Goal: Navigation & Orientation: Find specific page/section

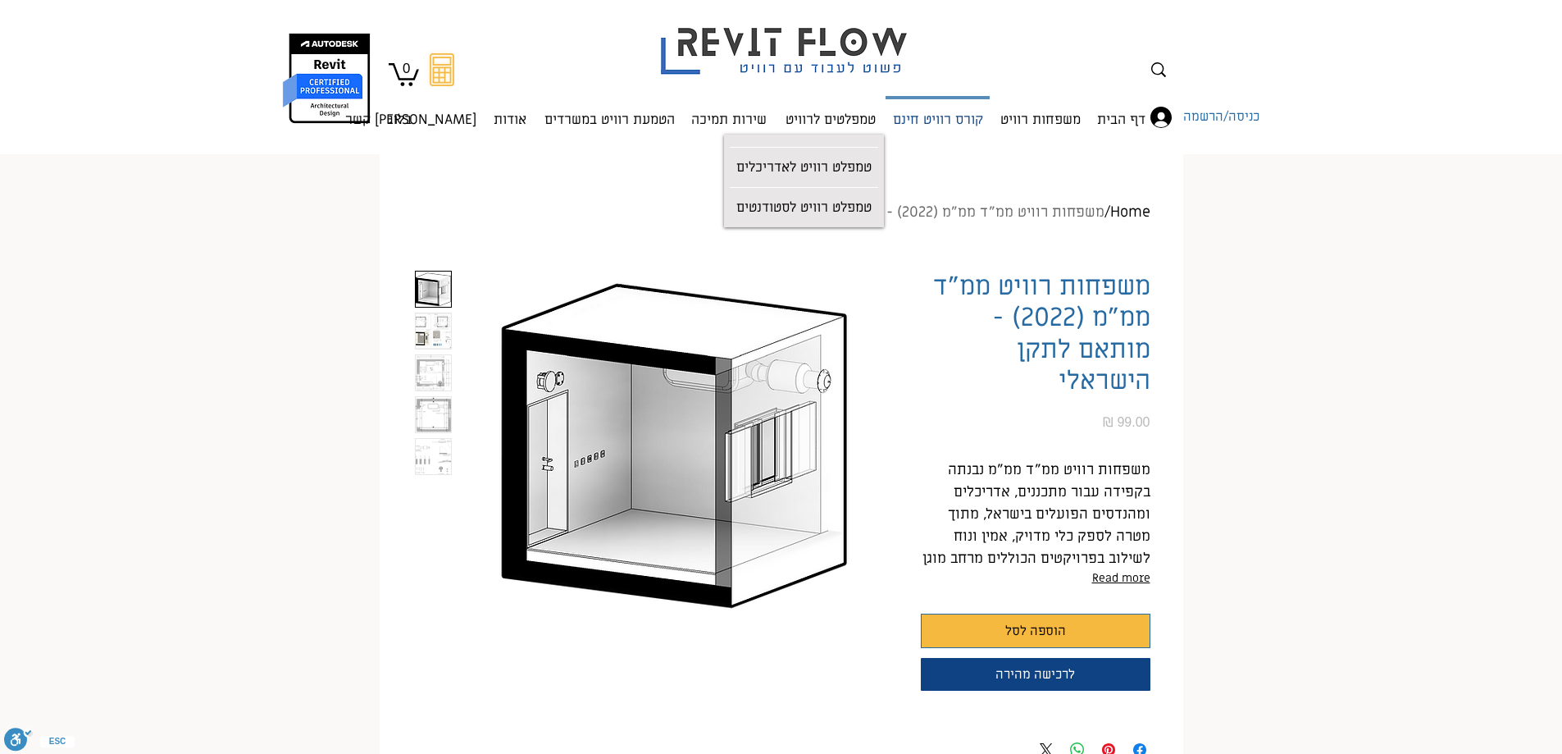
scroll to position [0, 104]
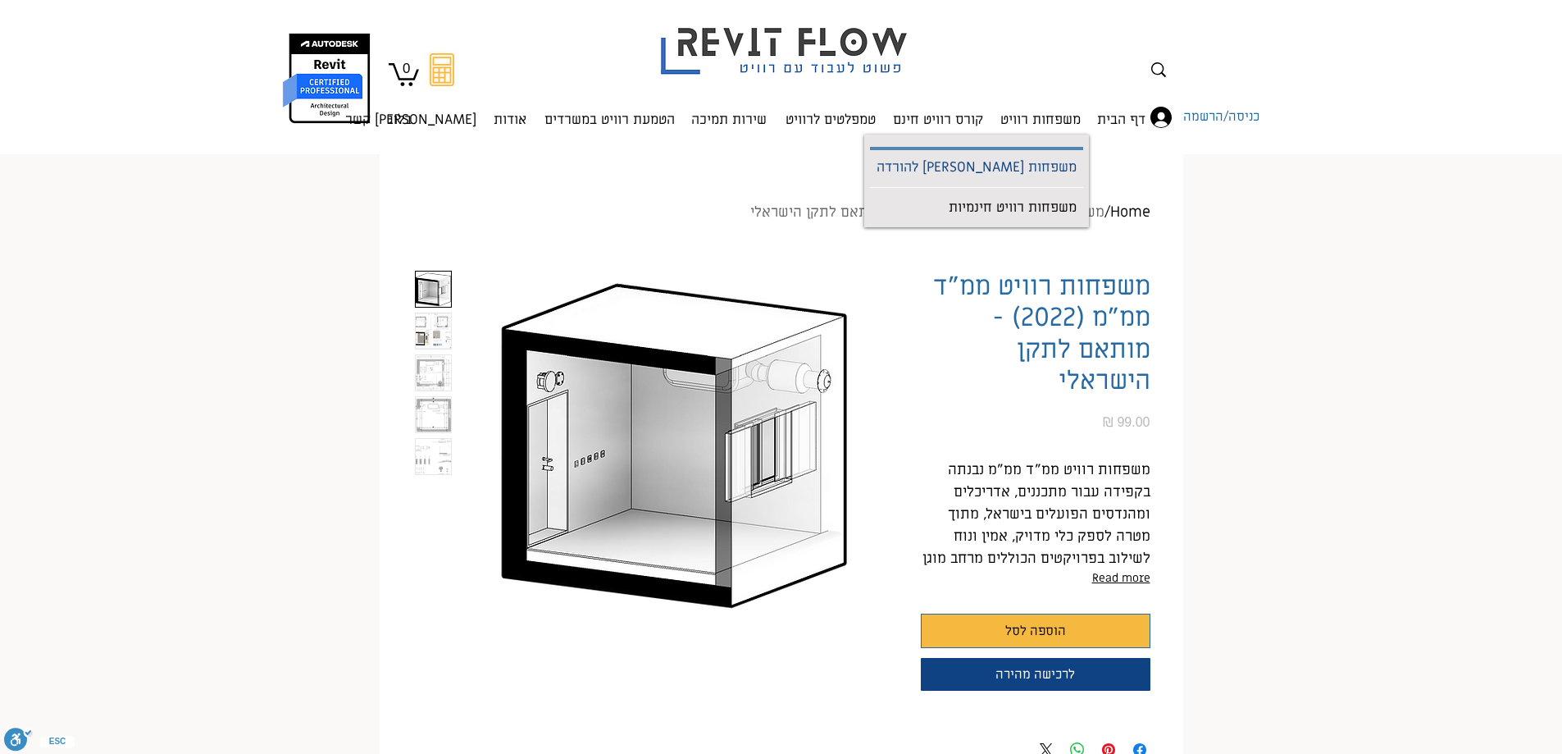
click at [1025, 175] on p "משפחות [PERSON_NAME] להורדה" at bounding box center [976, 168] width 213 height 37
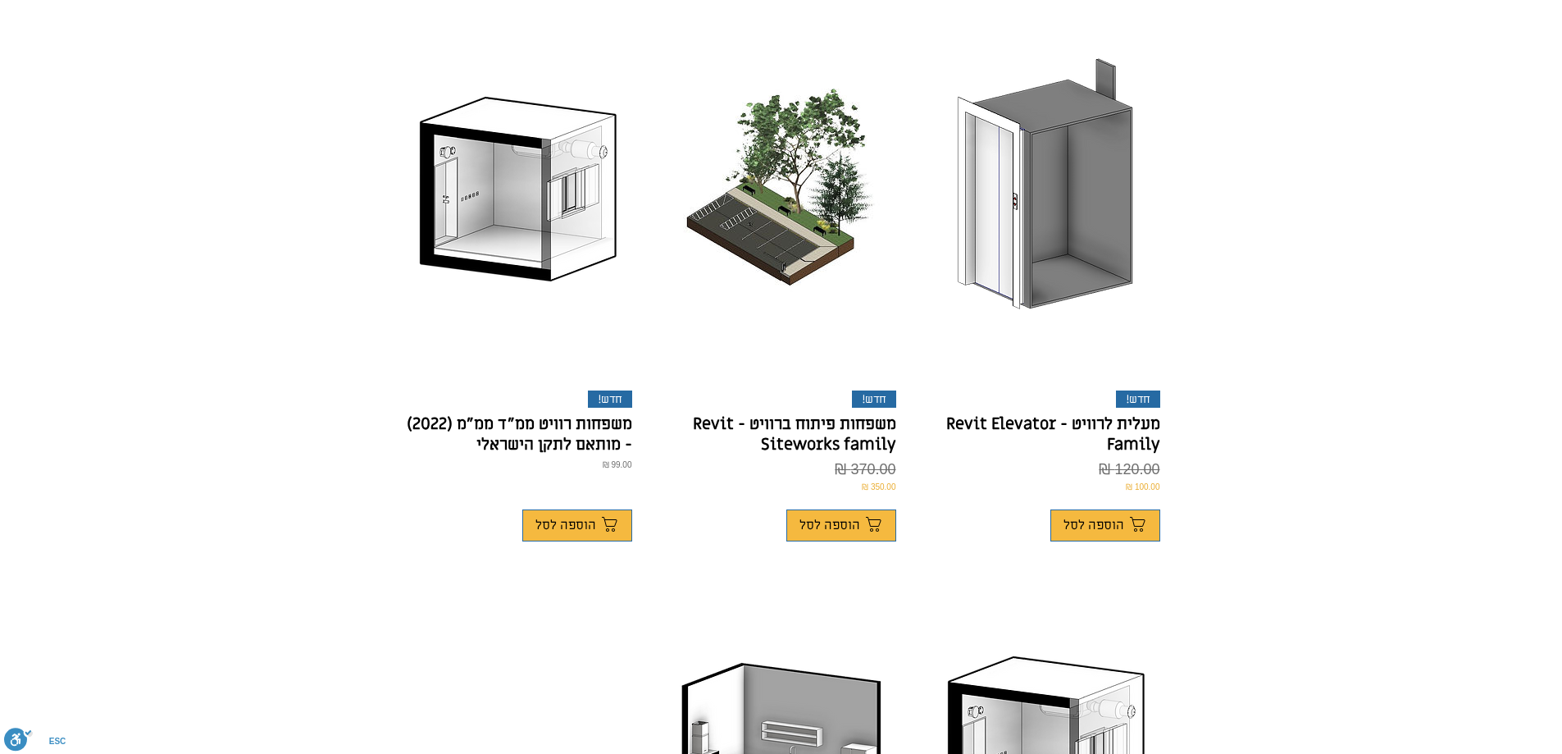
scroll to position [492, 0]
click at [610, 389] on div "חדש!" at bounding box center [610, 397] width 44 height 17
click at [573, 413] on p "משפחות רוויט ממ"ד ממ"מ (2022) - מותאם לתקן הישראלי" at bounding box center [518, 433] width 228 height 41
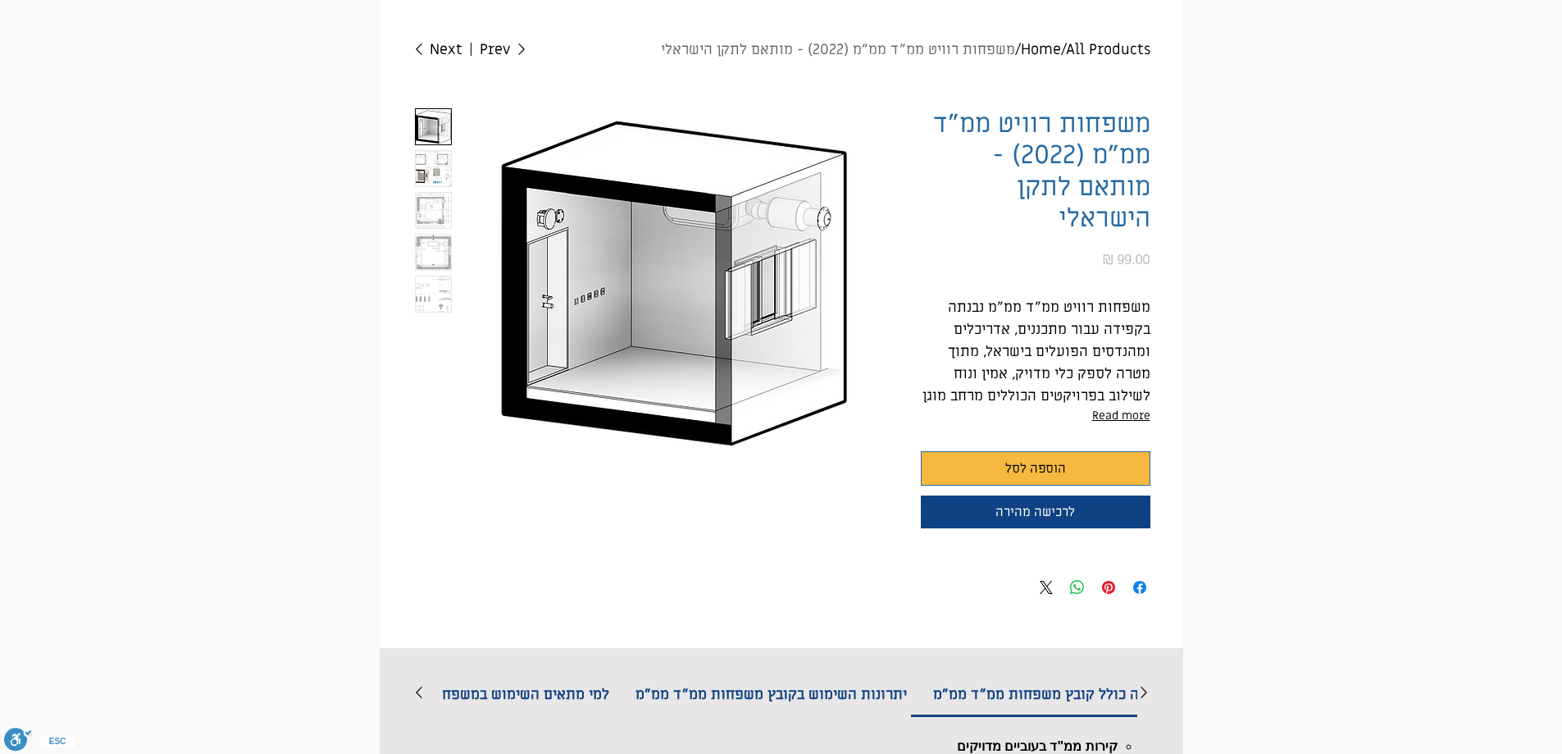
scroll to position [164, 0]
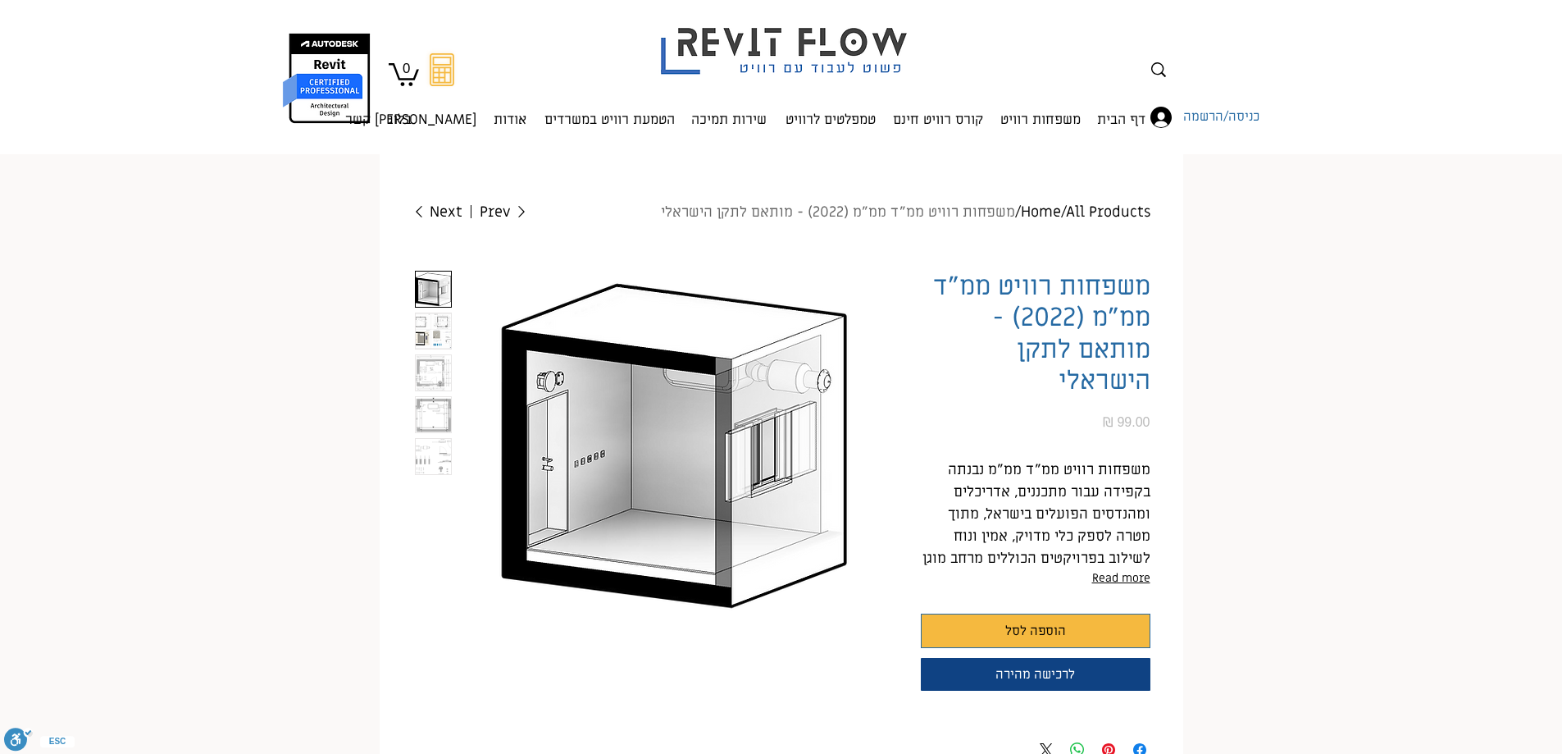
scroll to position [0, 104]
